Goal: Task Accomplishment & Management: Complete application form

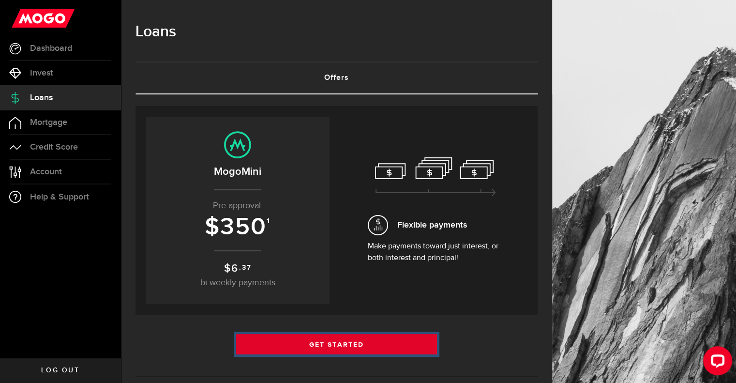
click at [356, 344] on link "Get Started" at bounding box center [336, 344] width 201 height 20
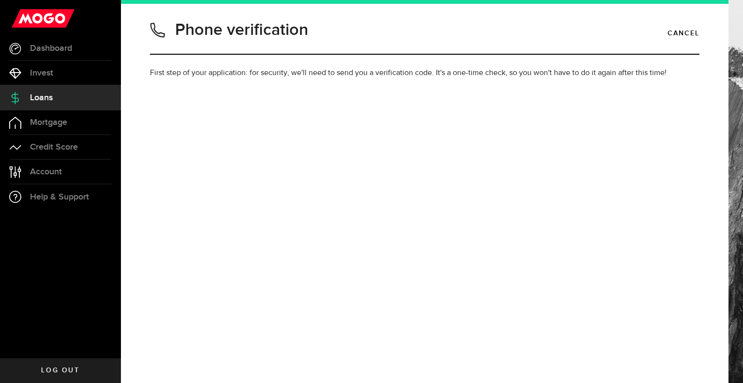
type input "9056993374"
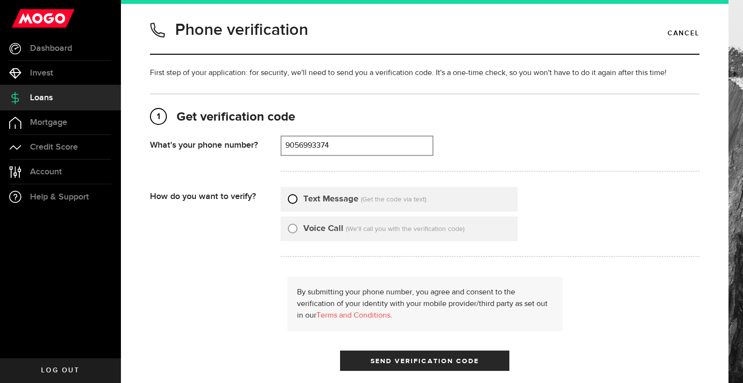
click at [291, 197] on input "Text Message" at bounding box center [293, 198] width 10 height 10
radio input "true"
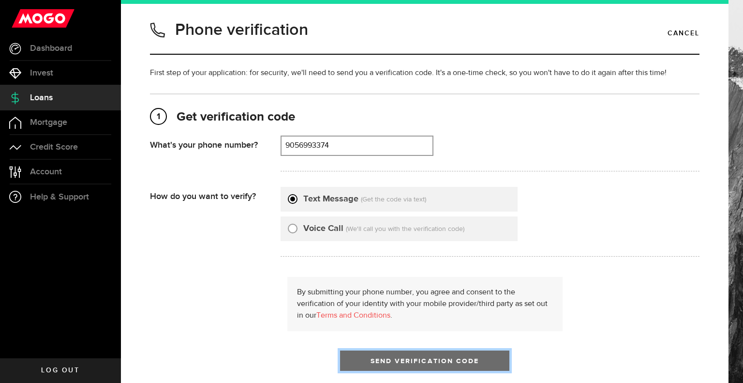
click at [415, 360] on span "Send Verification Code" at bounding box center [425, 361] width 109 height 7
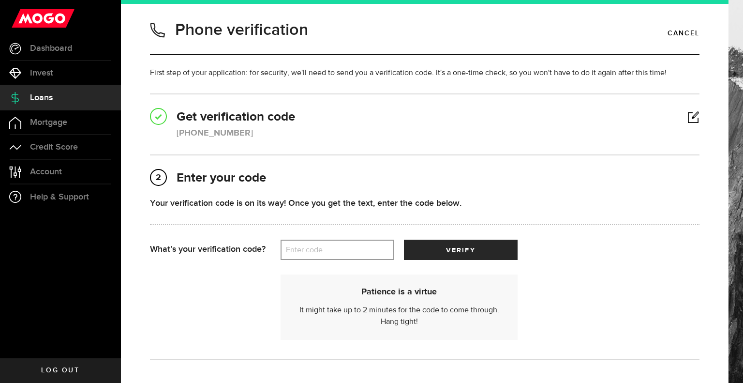
click at [319, 245] on label "Enter code" at bounding box center [338, 250] width 114 height 20
click at [319, 245] on input "Enter code" at bounding box center [338, 250] width 114 height 20
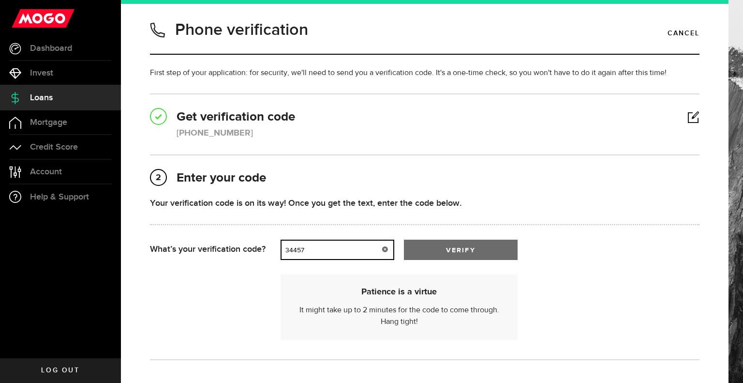
type input "34457"
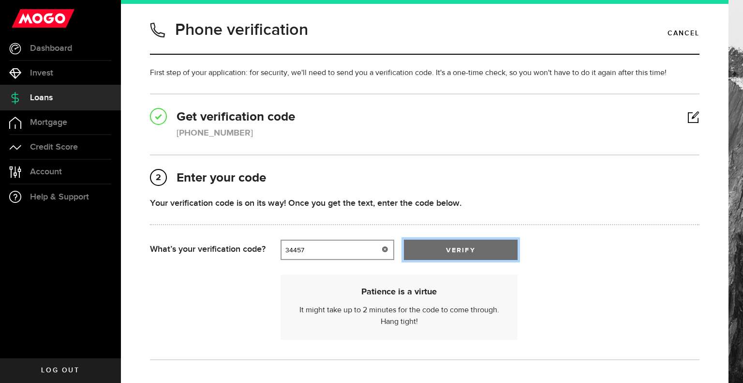
click at [457, 249] on span "submit" at bounding box center [461, 252] width 12 height 12
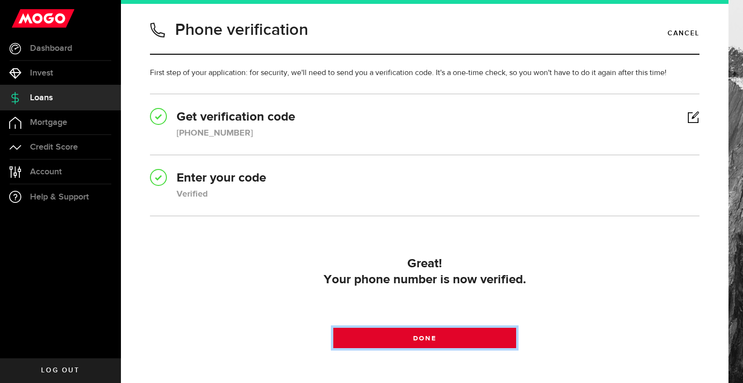
click at [462, 340] on link "Done" at bounding box center [424, 338] width 183 height 20
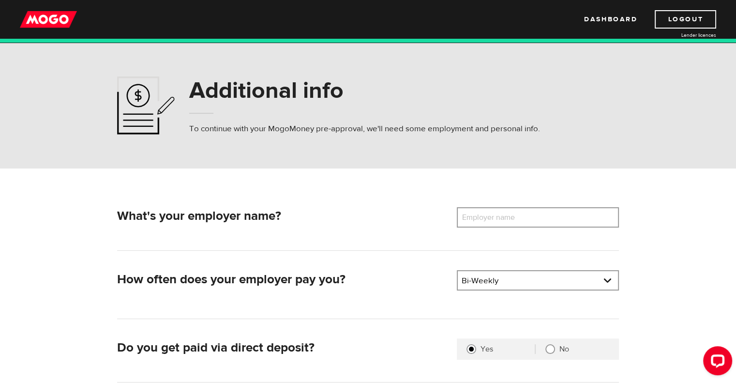
scroll to position [48, 0]
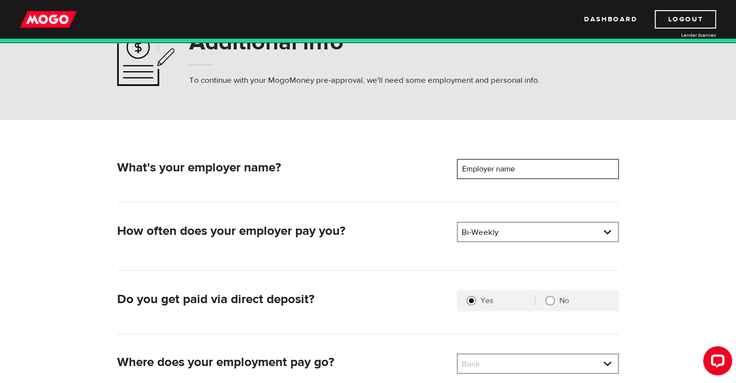
click at [544, 162] on input "Employer name" at bounding box center [538, 169] width 162 height 20
type input "Halton District School Board"
click at [724, 284] on form "What's your employer name? Employer name Please enter your employer's name Halt…" at bounding box center [368, 285] width 736 height 331
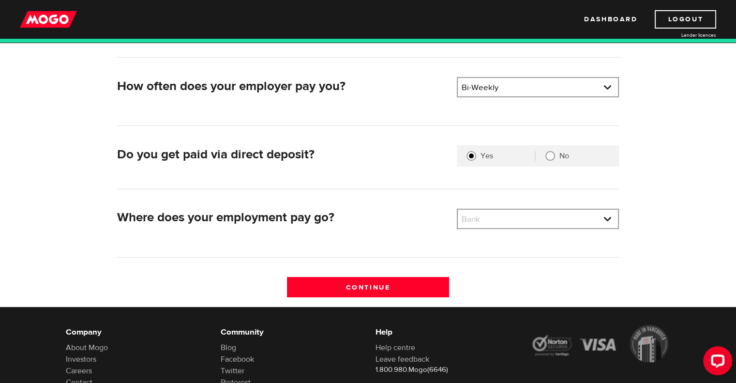
scroll to position [194, 0]
click at [595, 219] on link at bounding box center [538, 218] width 160 height 18
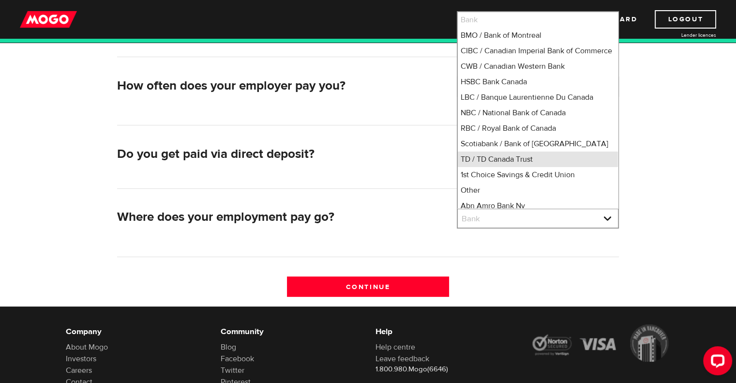
scroll to position [1, 0]
click at [496, 166] on li "TD / TD Canada Trust" at bounding box center [538, 158] width 160 height 15
select select "9"
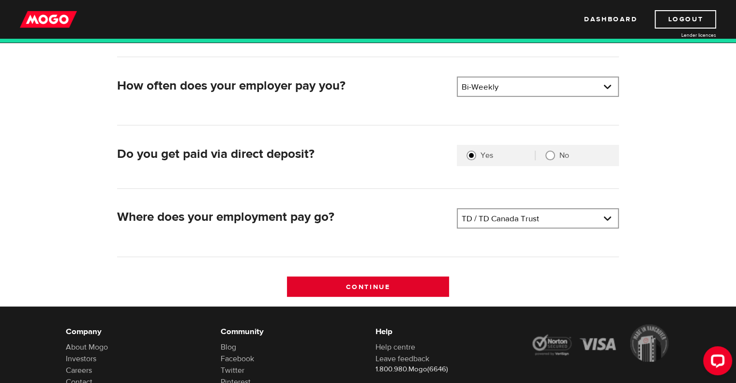
click at [403, 287] on input "Continue" at bounding box center [368, 286] width 162 height 20
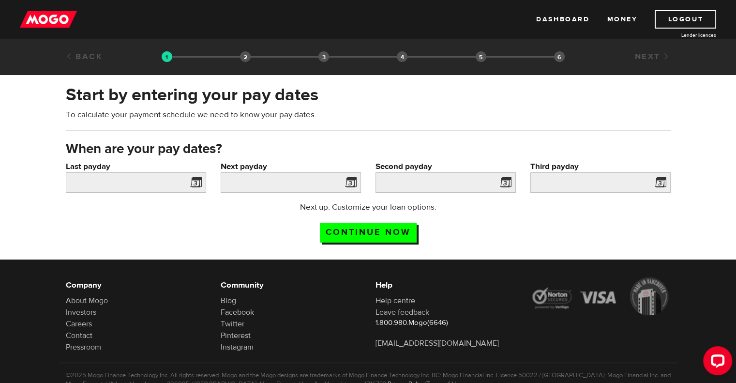
click at [195, 184] on span at bounding box center [194, 183] width 15 height 15
click at [193, 180] on span at bounding box center [194, 183] width 15 height 15
click at [120, 181] on input "Last payday" at bounding box center [136, 182] width 140 height 20
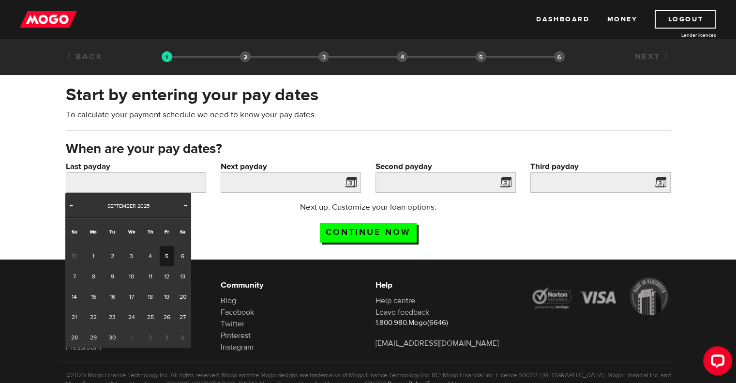
click at [168, 257] on link "5" at bounding box center [167, 256] width 15 height 20
type input "2025/09/05"
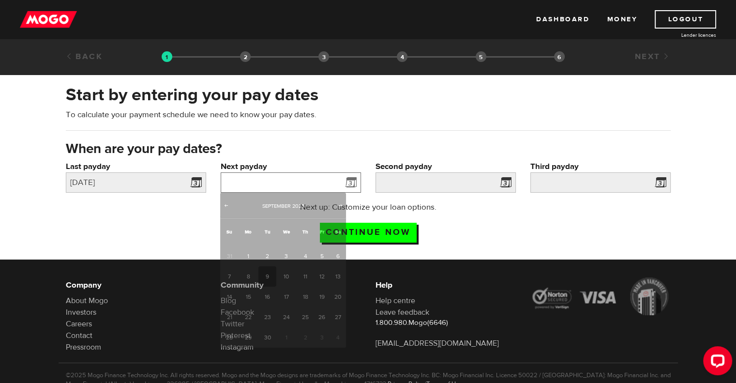
click at [291, 185] on input "Next payday" at bounding box center [291, 182] width 140 height 20
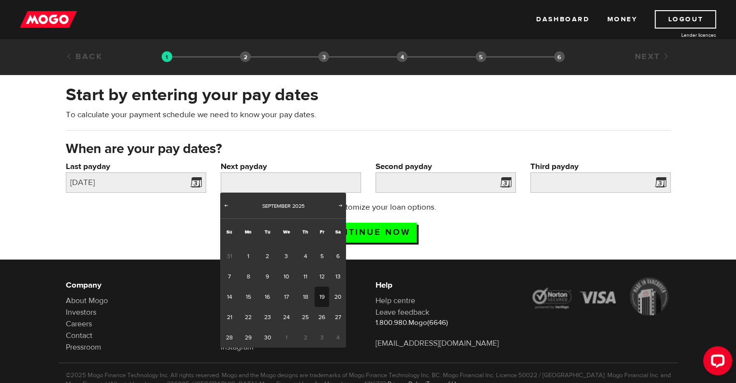
click at [325, 296] on link "19" at bounding box center [322, 296] width 15 height 20
type input "2025/09/19"
type input "2025/10/3"
type input "2025/10/17"
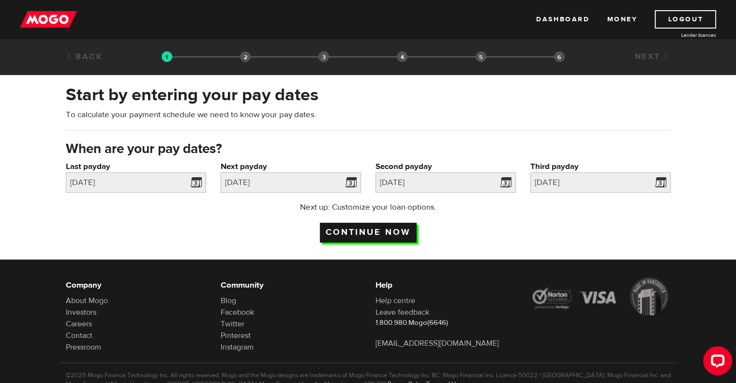
click at [383, 234] on input "Continue now" at bounding box center [368, 233] width 97 height 20
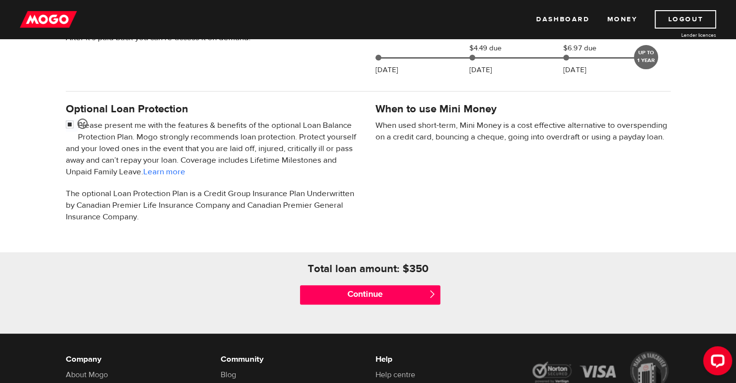
scroll to position [290, 0]
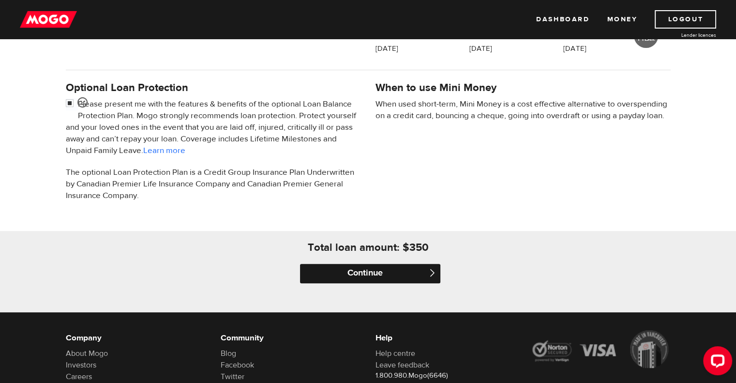
click at [404, 270] on input "Continue" at bounding box center [370, 273] width 140 height 19
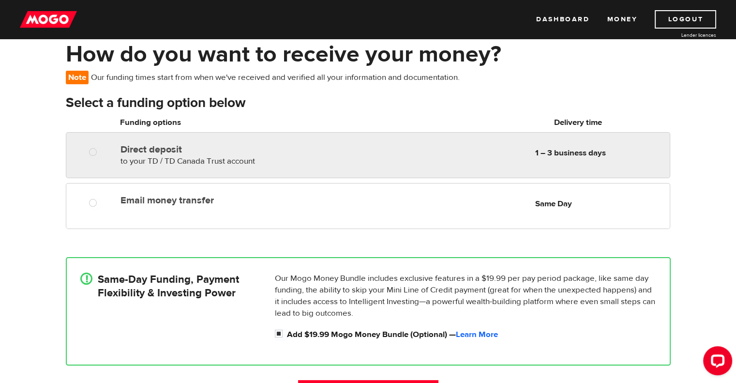
scroll to position [48, 0]
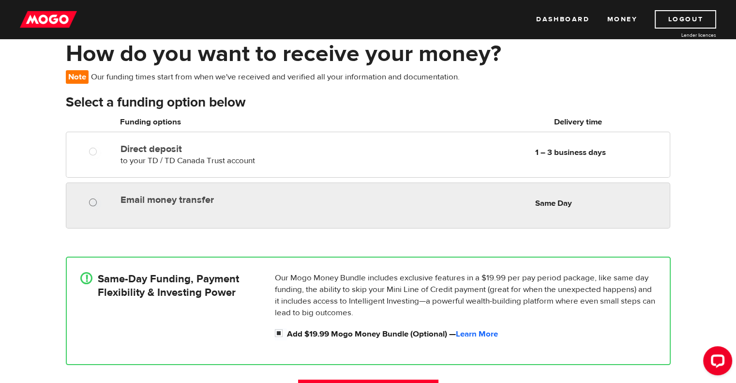
radio input "true"
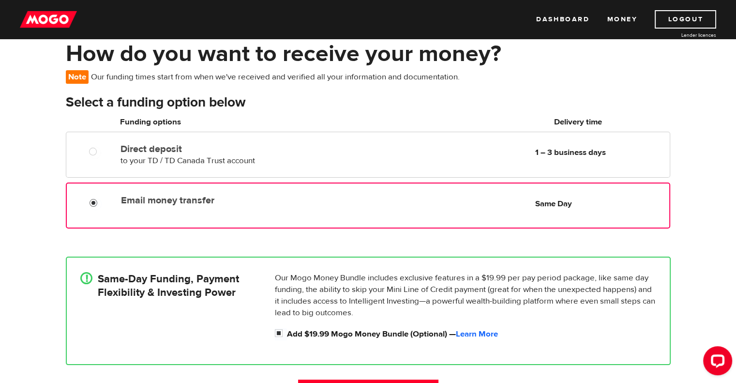
click at [94, 204] on input "Email money transfer" at bounding box center [96, 204] width 12 height 12
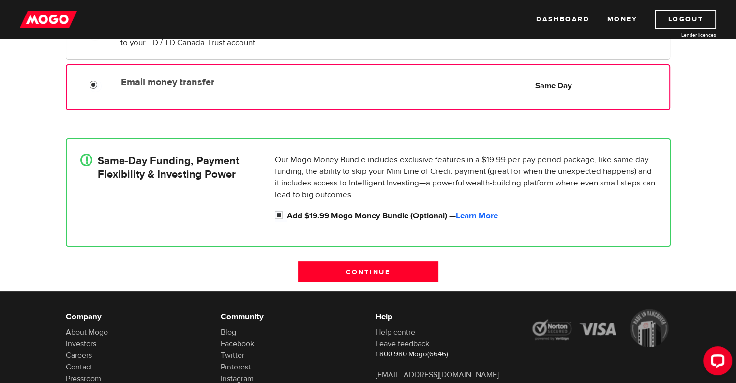
scroll to position [145, 0]
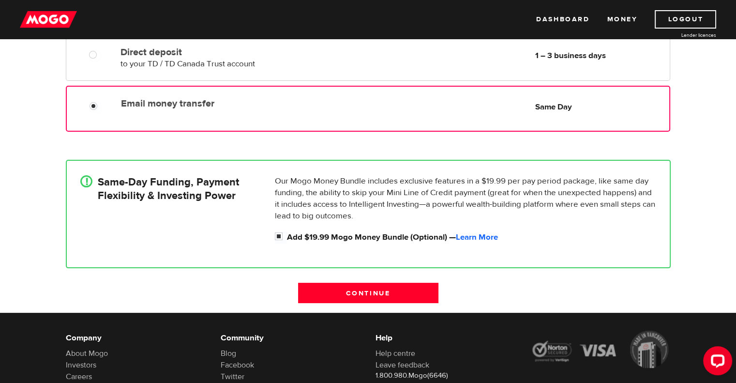
click at [88, 182] on div "!" at bounding box center [86, 181] width 12 height 12
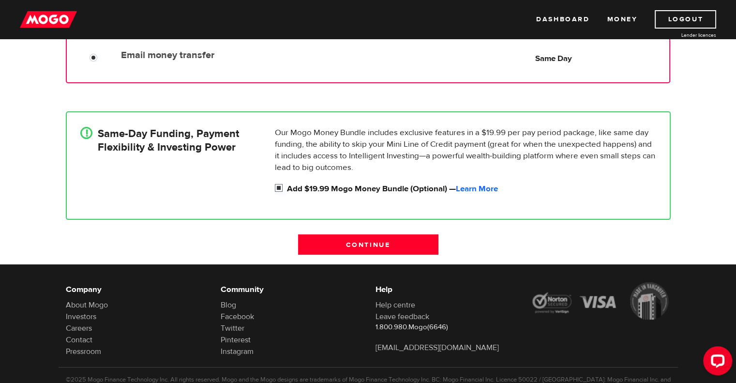
scroll to position [48, 0]
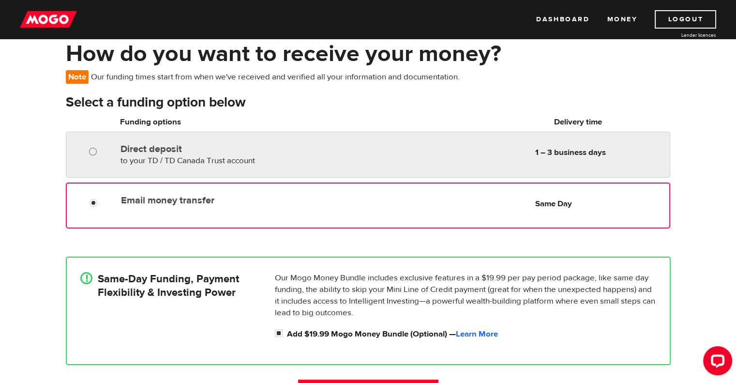
radio input "true"
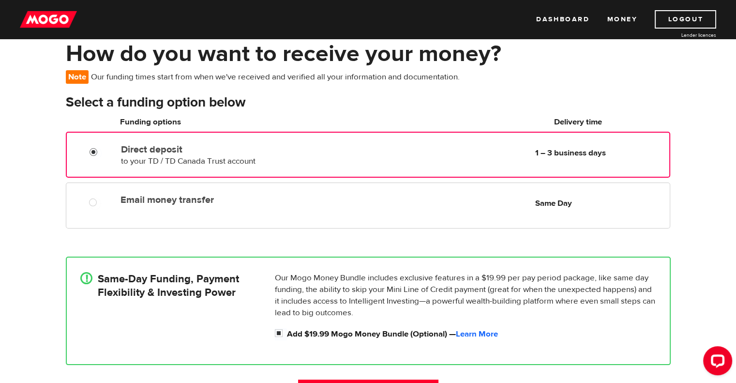
click at [94, 150] on input "Direct deposit" at bounding box center [96, 153] width 12 height 12
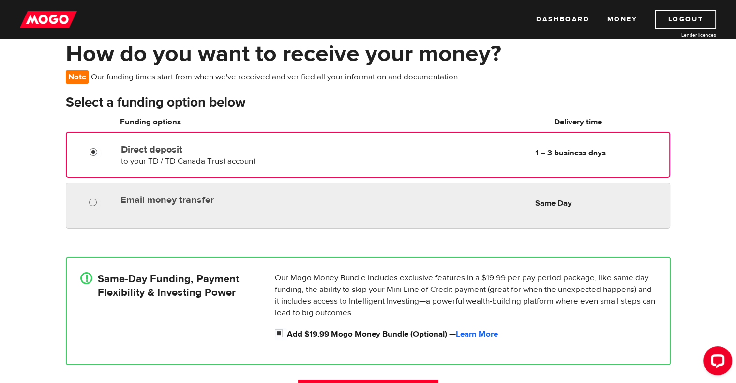
radio input "true"
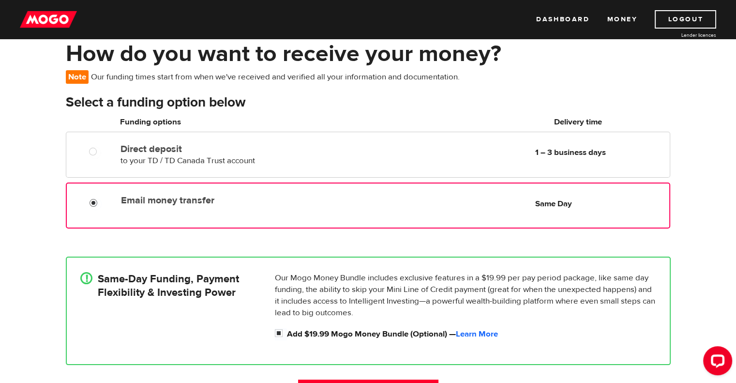
click at [95, 205] on input "Email money transfer" at bounding box center [96, 204] width 12 height 12
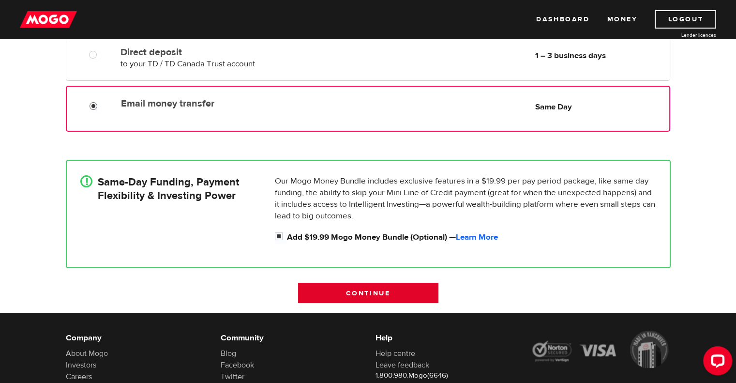
click at [418, 293] on input "Continue" at bounding box center [368, 293] width 140 height 20
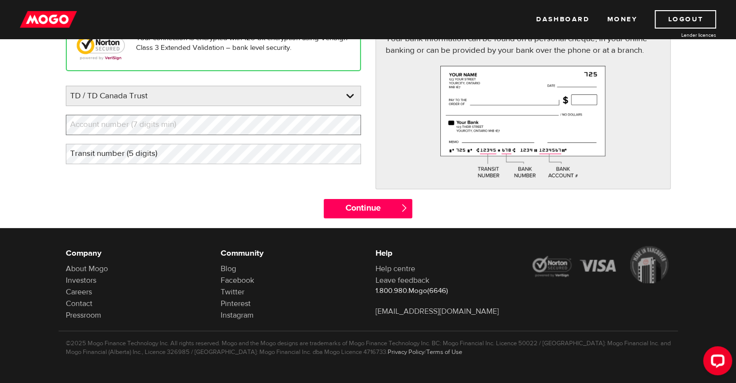
scroll to position [41, 0]
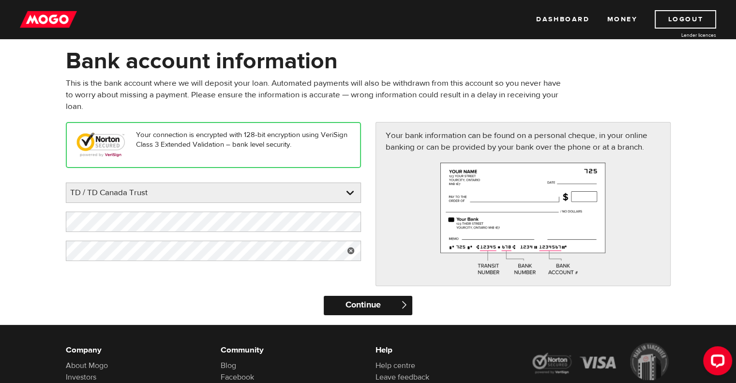
click at [387, 308] on input "Continue" at bounding box center [368, 305] width 89 height 19
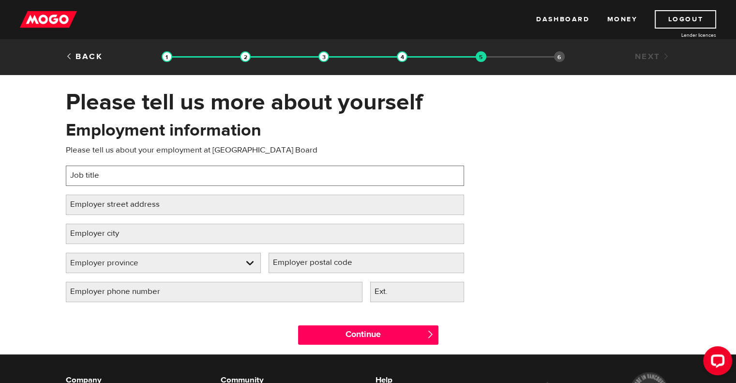
click at [220, 174] on input "Job title" at bounding box center [265, 176] width 398 height 20
type input "Head Custodian"
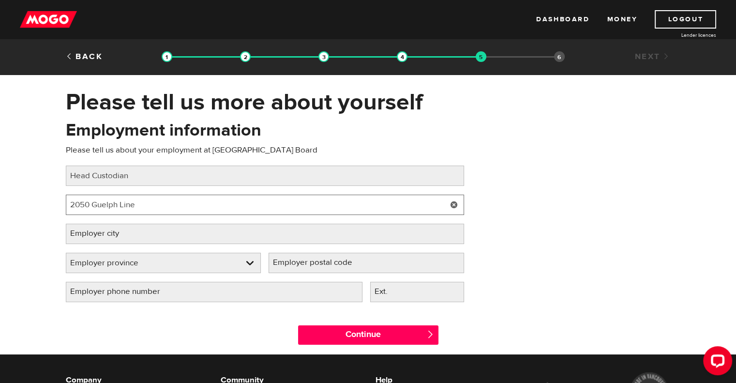
type input "2050 Guelph Line"
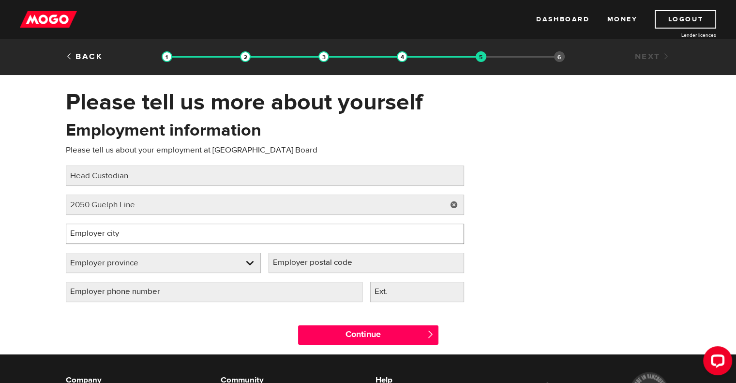
click at [190, 227] on input "Employer city" at bounding box center [265, 234] width 398 height 20
type input "[GEOGRAPHIC_DATA]"
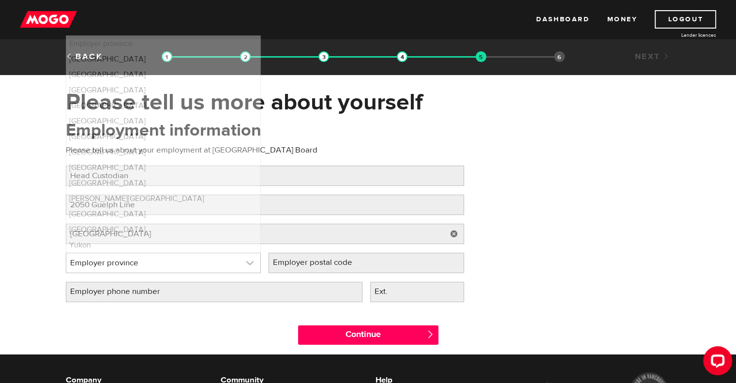
click at [239, 254] on link at bounding box center [163, 262] width 195 height 19
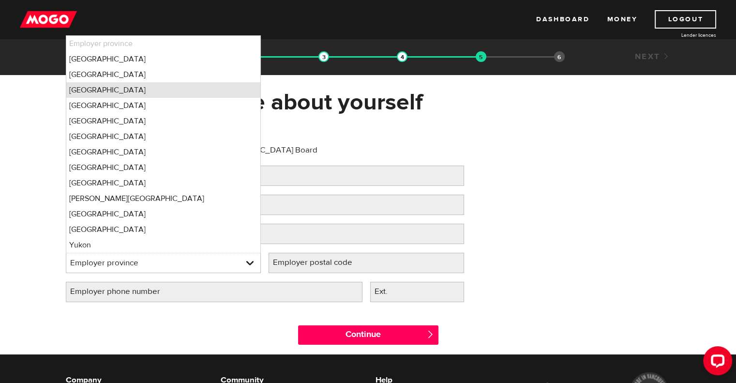
click at [155, 89] on li "Ontario" at bounding box center [163, 89] width 195 height 15
select select "ON"
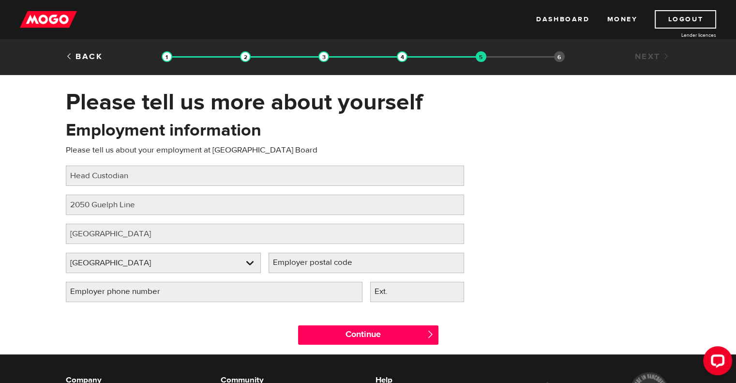
click at [341, 265] on label "Employer postal code" at bounding box center [321, 263] width 104 height 20
click at [341, 265] on input "Employer postal code" at bounding box center [367, 263] width 196 height 20
type input "L7P 5A8"
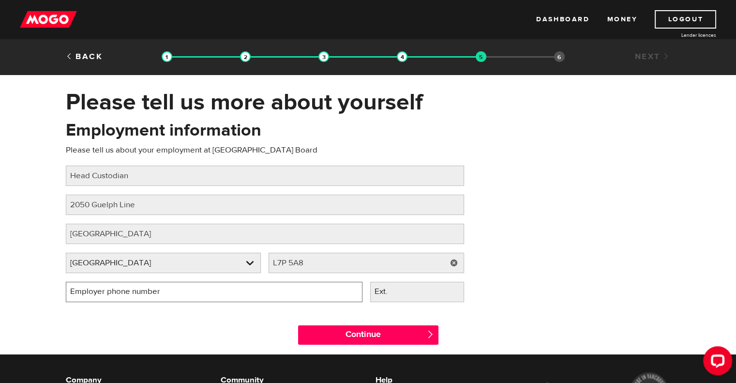
click at [308, 294] on input "Employer phone number" at bounding box center [214, 292] width 297 height 20
type input "(905) 335-3663"
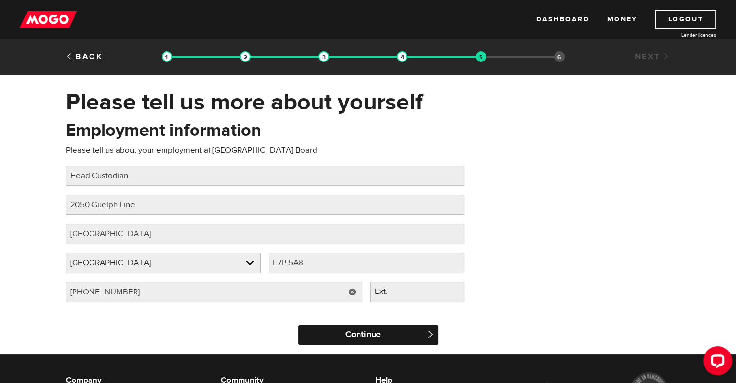
click at [397, 337] on input "Continue" at bounding box center [368, 334] width 140 height 19
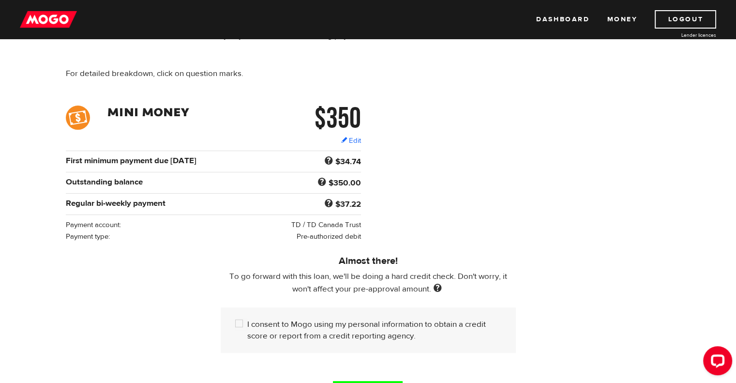
scroll to position [145, 0]
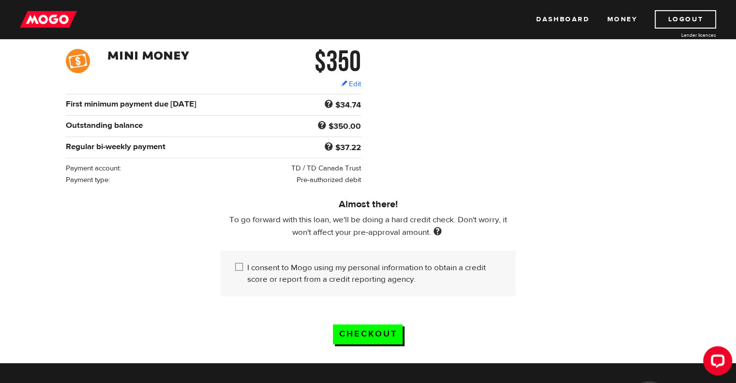
click at [242, 266] on input "I consent to Mogo using my personal information to obtain a credit score or rep…" at bounding box center [241, 268] width 12 height 12
checkbox input "true"
click at [370, 332] on input "Checkout" at bounding box center [368, 334] width 70 height 20
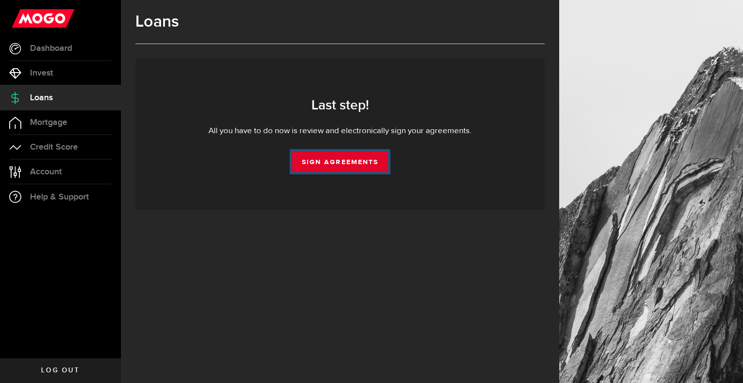
click at [348, 164] on link "Sign Agreements" at bounding box center [340, 161] width 96 height 20
